Goal: Task Accomplishment & Management: Use online tool/utility

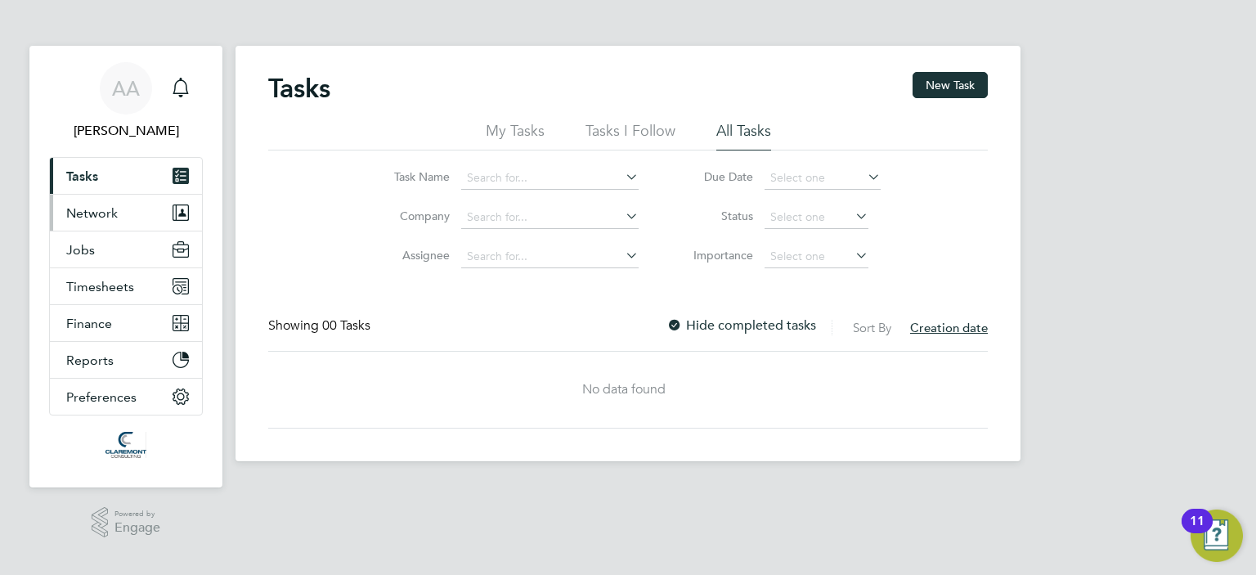
click at [70, 209] on span "Network" at bounding box center [92, 213] width 52 height 16
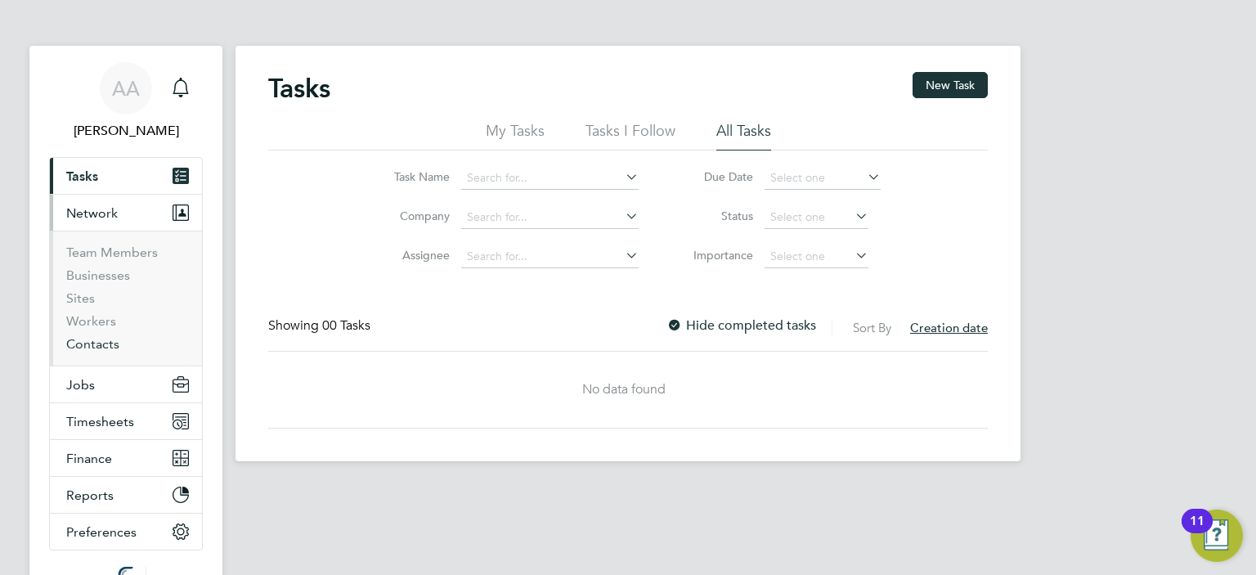
click at [91, 343] on link "Contacts" at bounding box center [92, 344] width 53 height 16
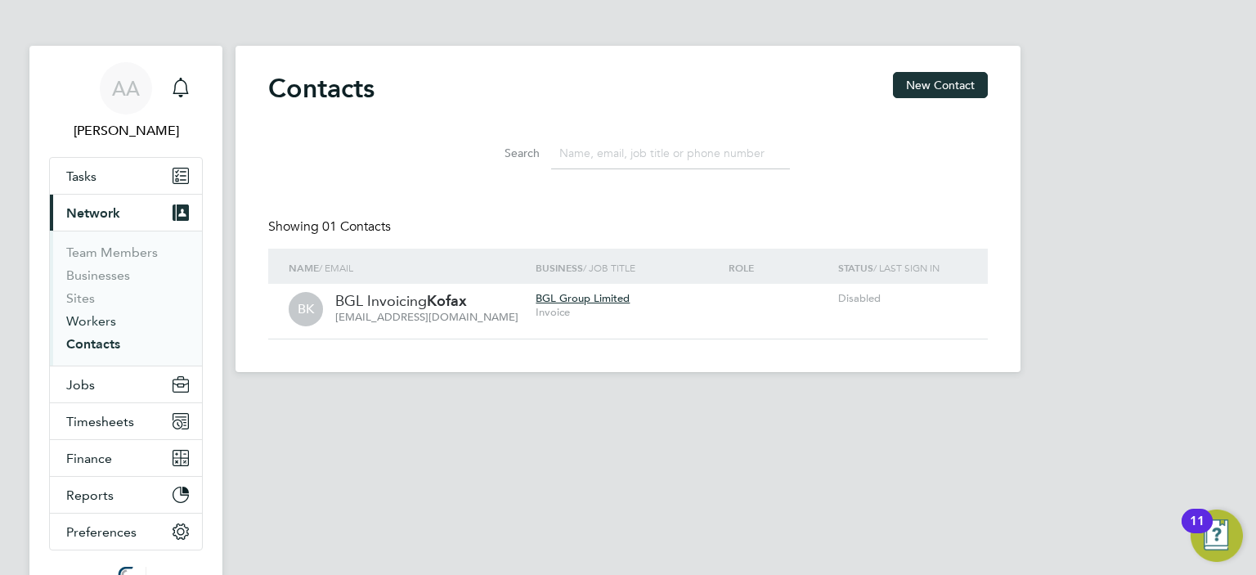
click at [91, 324] on link "Workers" at bounding box center [91, 321] width 50 height 16
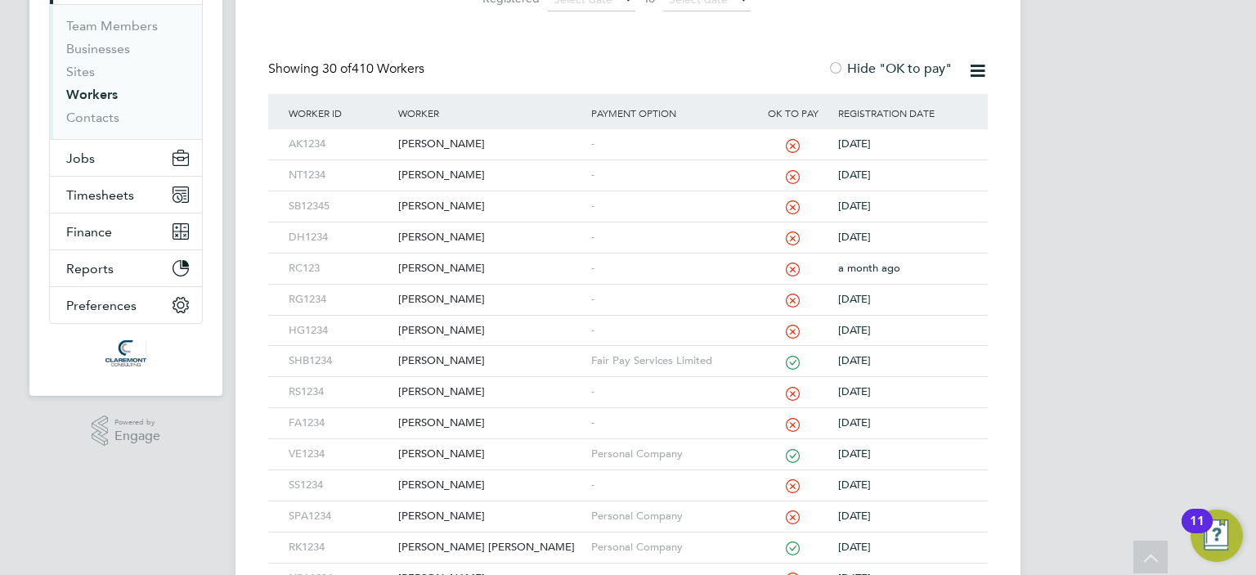
scroll to position [229, 0]
click at [449, 508] on div "[PERSON_NAME]" at bounding box center [490, 514] width 192 height 30
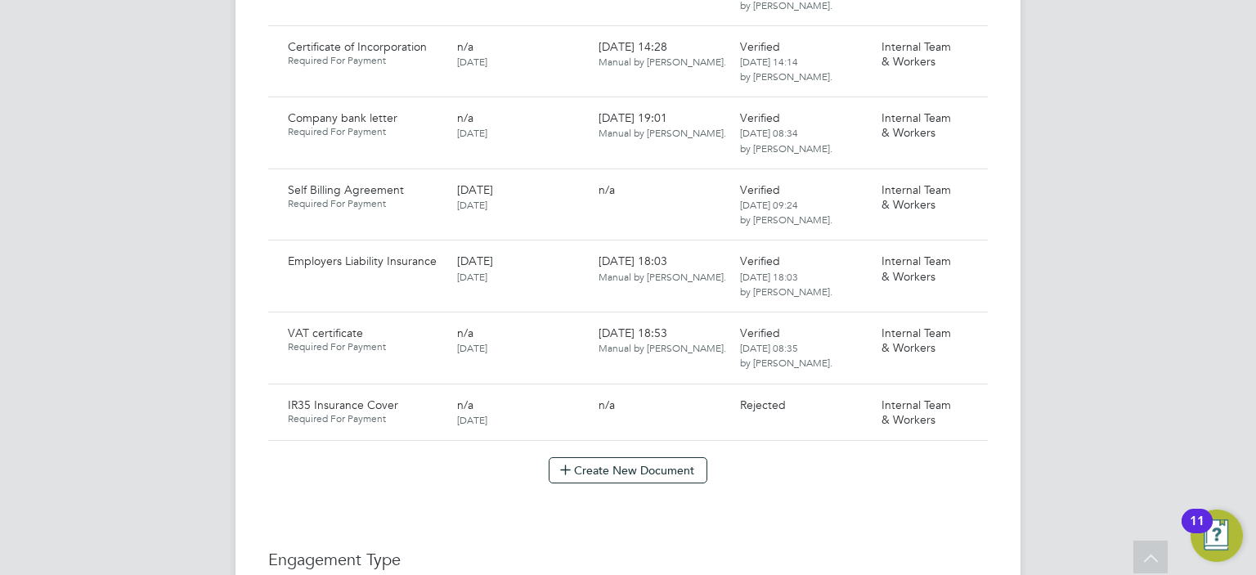
scroll to position [1341, 0]
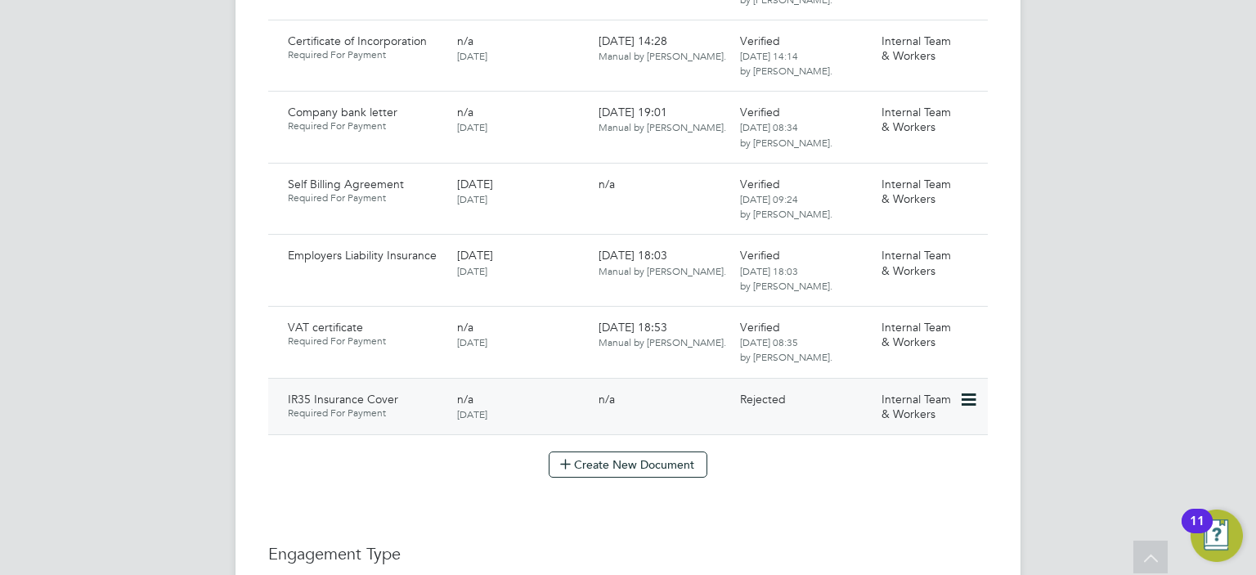
click at [967, 390] on icon at bounding box center [967, 400] width 16 height 20
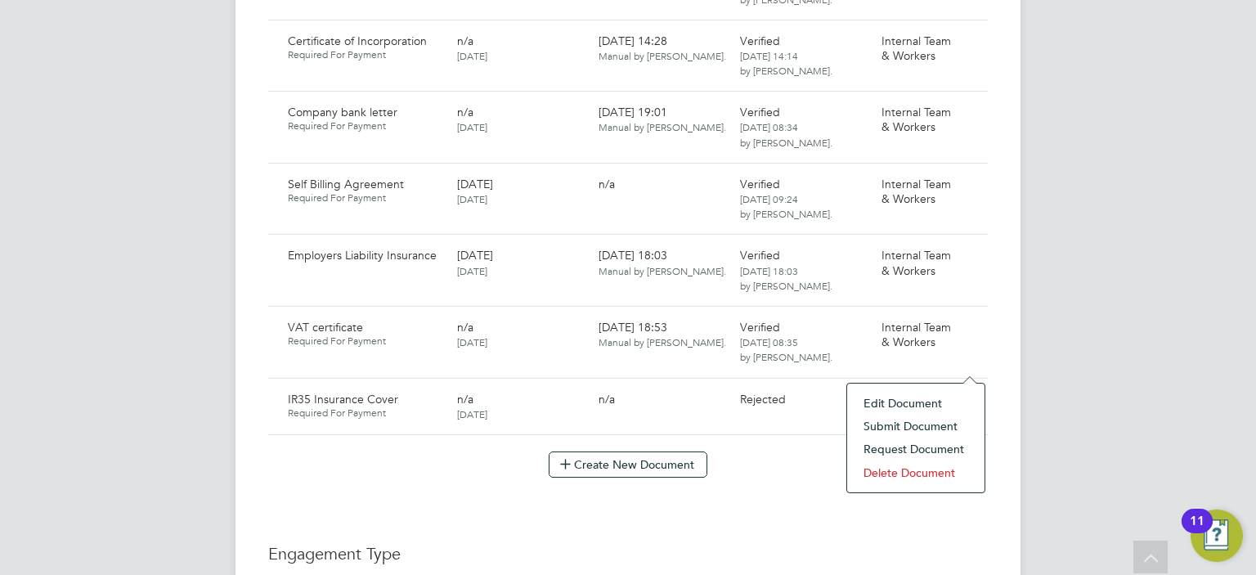
click at [923, 452] on li "Request Document" at bounding box center [916, 449] width 121 height 23
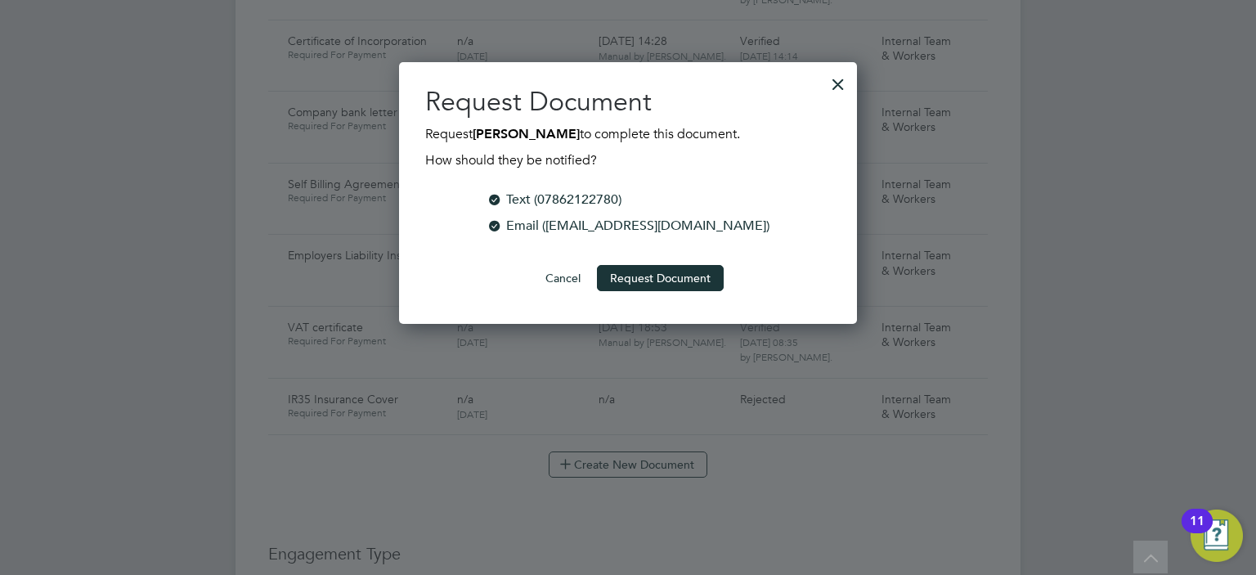
scroll to position [262, 459]
click at [663, 277] on button "Request Document" at bounding box center [660, 278] width 127 height 26
